Goal: Find specific page/section: Find specific page/section

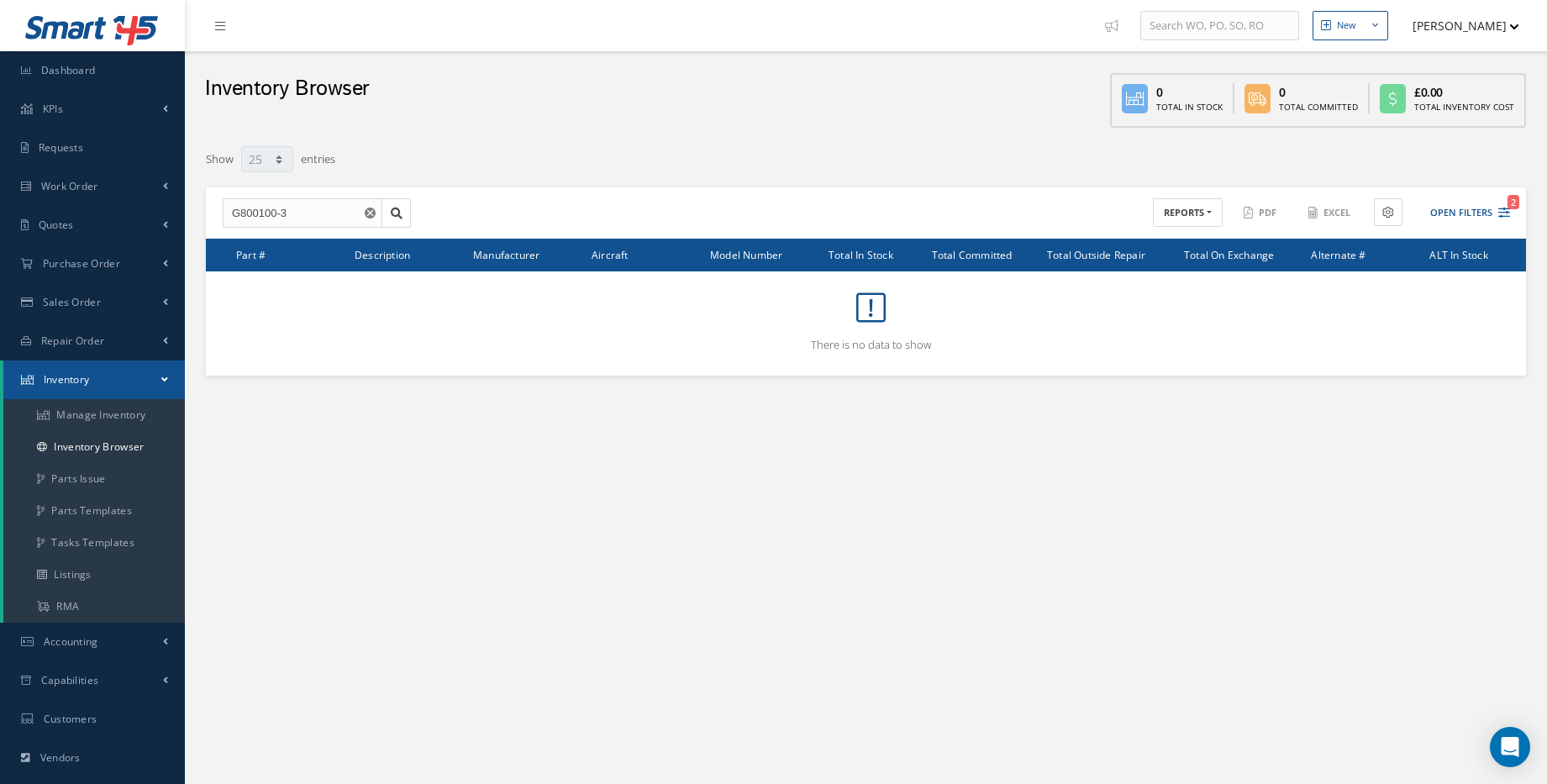
select select "25"
click at [96, 89] on link "Dashboard" at bounding box center [92, 70] width 185 height 38
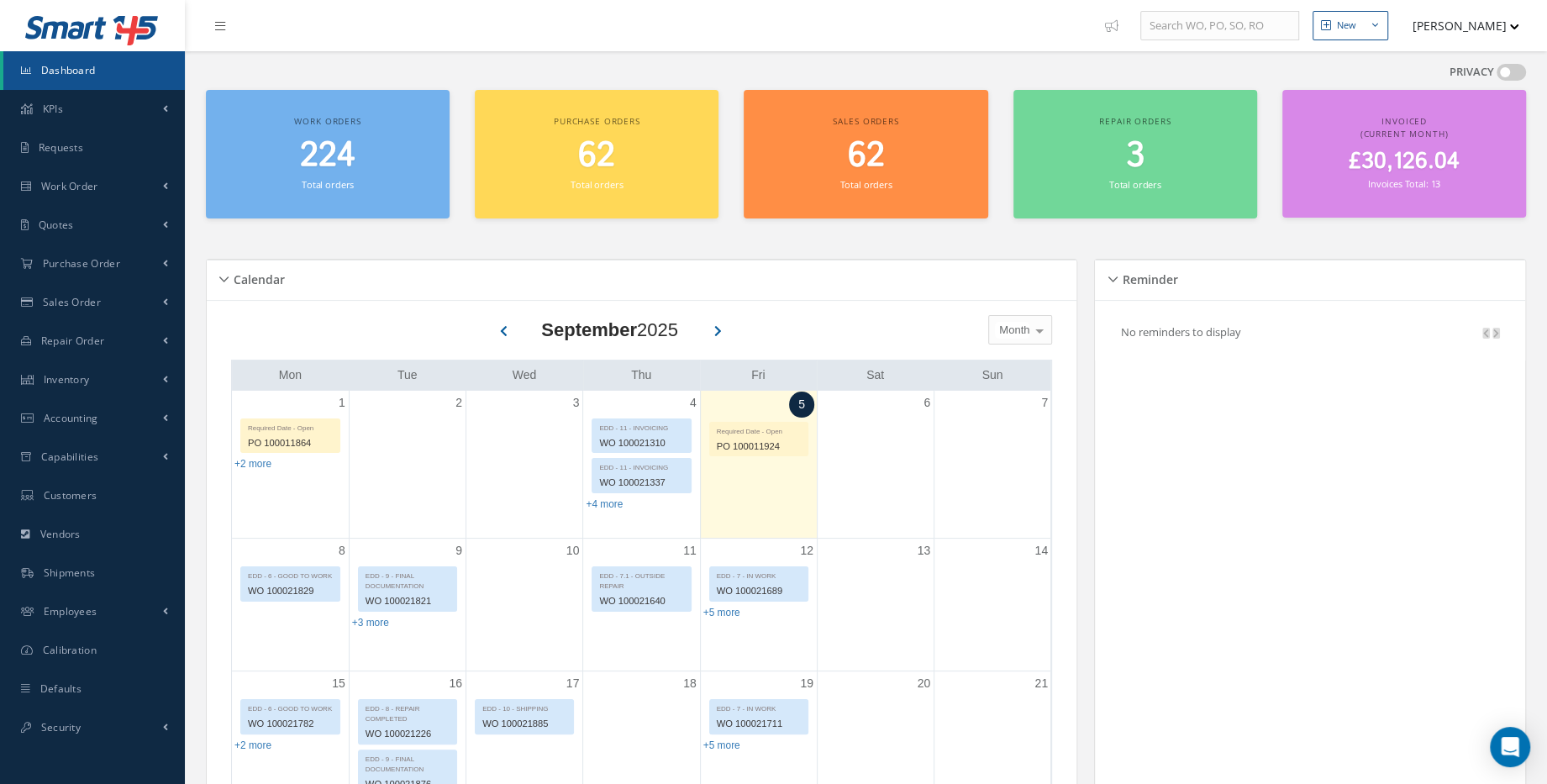
click at [1425, 158] on span "£30,126.04" at bounding box center [1404, 162] width 111 height 32
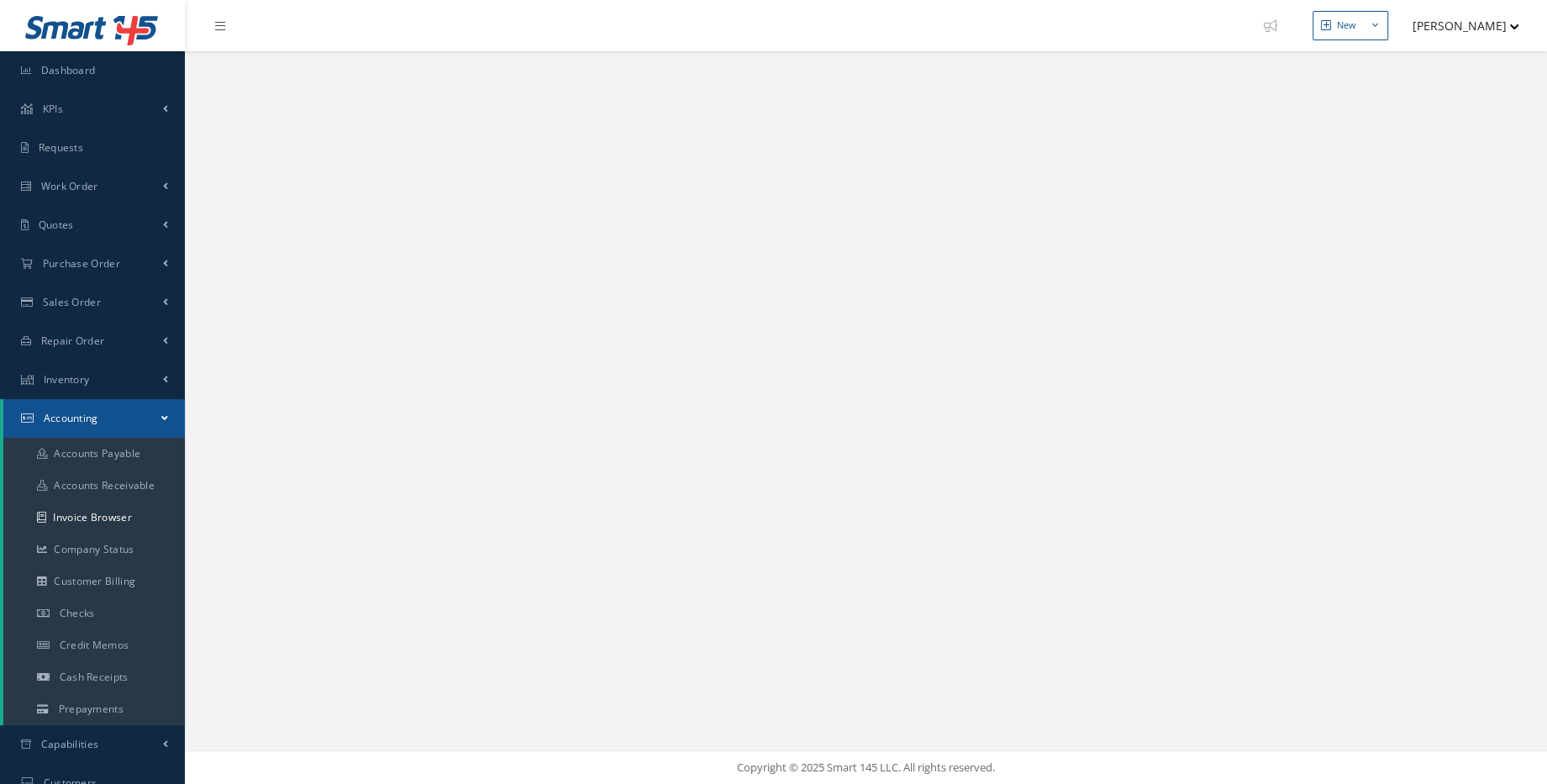
select select "25"
